Goal: Browse casually

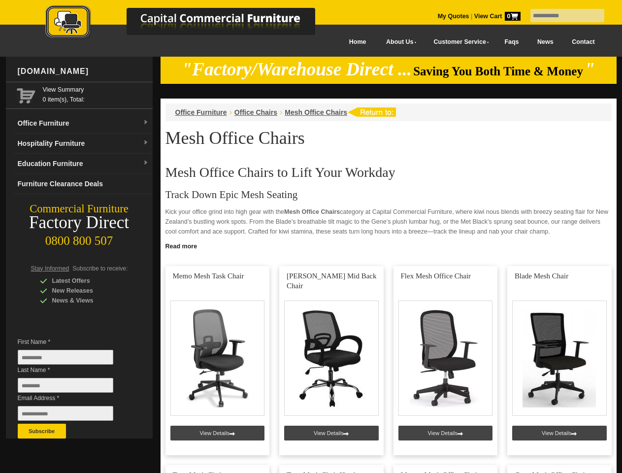
click at [561, 16] on input "text" at bounding box center [567, 15] width 74 height 13
click at [73, 388] on input "Last Name *" at bounding box center [66, 385] width 96 height 15
click at [42, 431] on button "Subscribe" at bounding box center [42, 430] width 48 height 15
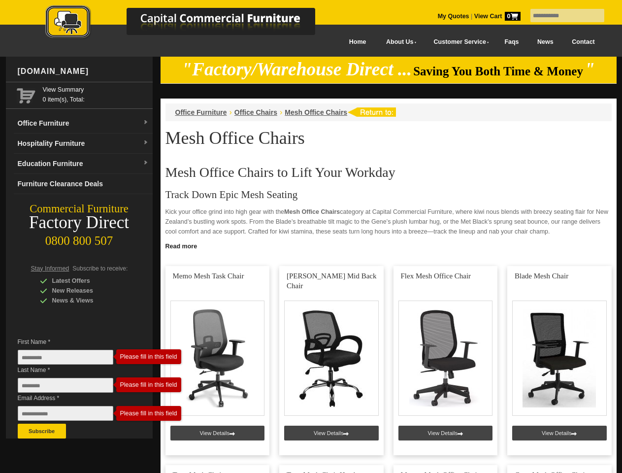
click at [388, 245] on link "Read more" at bounding box center [389, 245] width 456 height 12
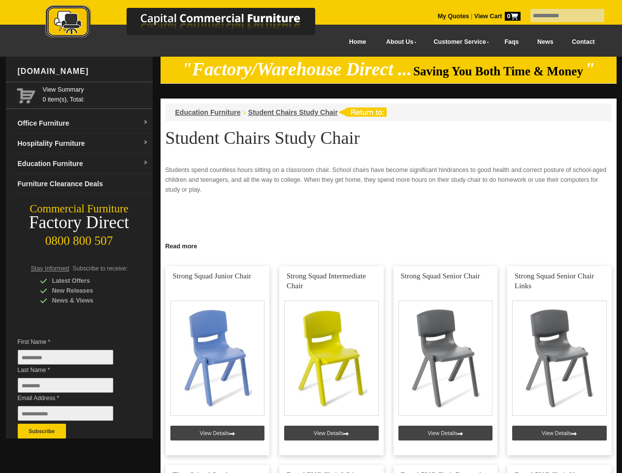
click at [561, 16] on input "text" at bounding box center [567, 15] width 74 height 13
click at [73, 388] on input "Last Name *" at bounding box center [66, 385] width 96 height 15
click at [42, 431] on button "Subscribe" at bounding box center [42, 430] width 48 height 15
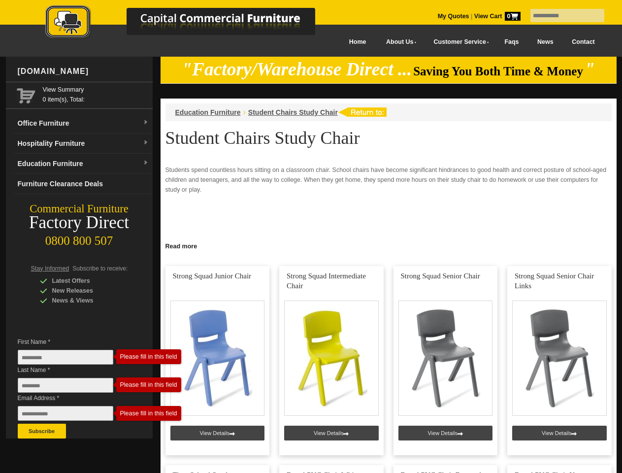
click at [388, 245] on link "Read more" at bounding box center [389, 245] width 456 height 12
